Goal: Transaction & Acquisition: Book appointment/travel/reservation

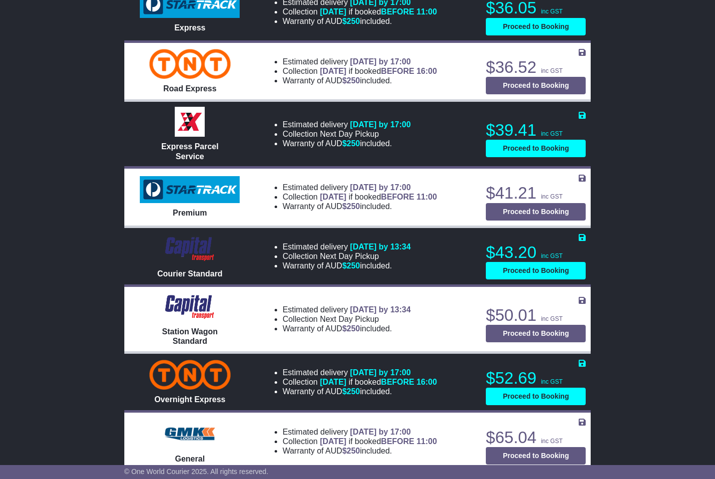
drag, startPoint x: 280, startPoint y: 63, endPoint x: 674, endPoint y: 64, distance: 393.5
click at [674, 64] on div "MULGRAVE , 3170 [GEOGRAPHIC_DATA] , 3052 2 items 0.082666 m 3 in 3" at bounding box center [357, 432] width 715 height 2278
drag, startPoint x: 391, startPoint y: 83, endPoint x: 270, endPoint y: 58, distance: 124.0
click at [270, 58] on div "Estimated delivery [DATE] by 17:00 Collection [DATE] if booked BEFORE 16:00 War…" at bounding box center [368, 71] width 215 height 33
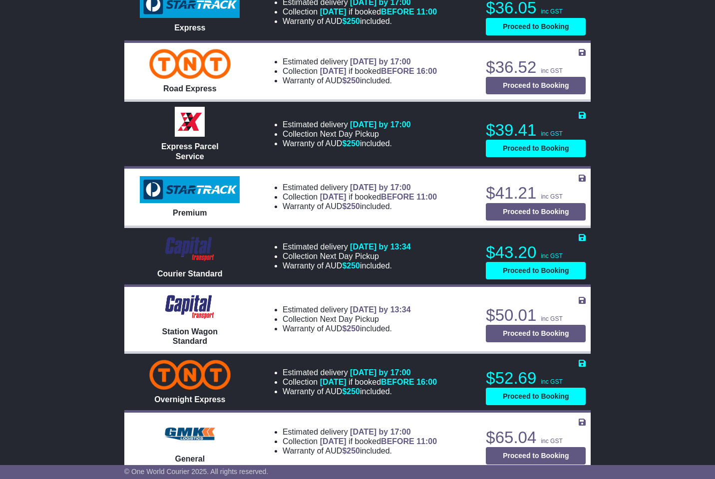
click at [94, 60] on div "MULGRAVE , 3170 [GEOGRAPHIC_DATA] , 3052 2 items 0.082666 m 3 in 3" at bounding box center [357, 432] width 715 height 2278
drag, startPoint x: 94, startPoint y: 60, endPoint x: 598, endPoint y: 72, distance: 504.0
click at [598, 72] on div "MULGRAVE , 3170 [GEOGRAPHIC_DATA] , 3052 2 items 0.082666 m 3 in 3" at bounding box center [357, 432] width 715 height 2278
click at [84, 93] on div "MULGRAVE , 3170 [GEOGRAPHIC_DATA] , 3052 2 items 0.082666 m 3 in 3" at bounding box center [357, 432] width 715 height 2278
